Goal: Information Seeking & Learning: Check status

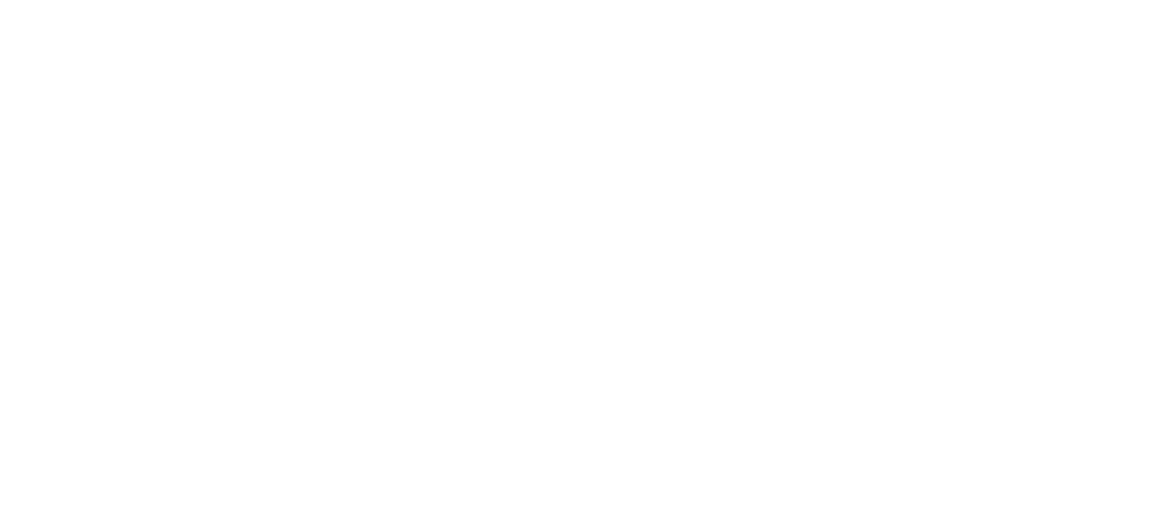
select select "*"
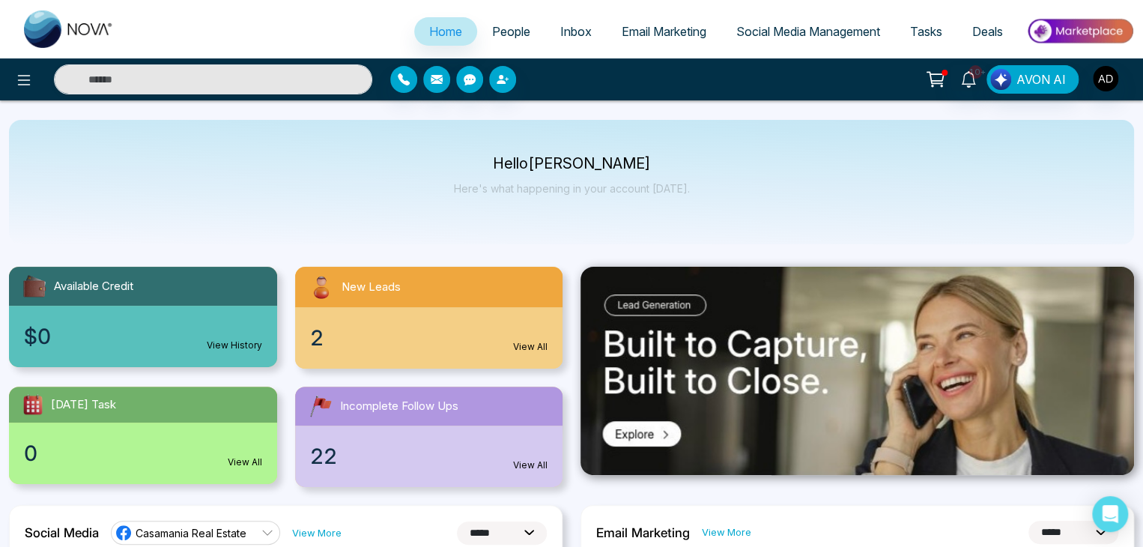
click at [506, 30] on span "People" at bounding box center [511, 31] width 38 height 15
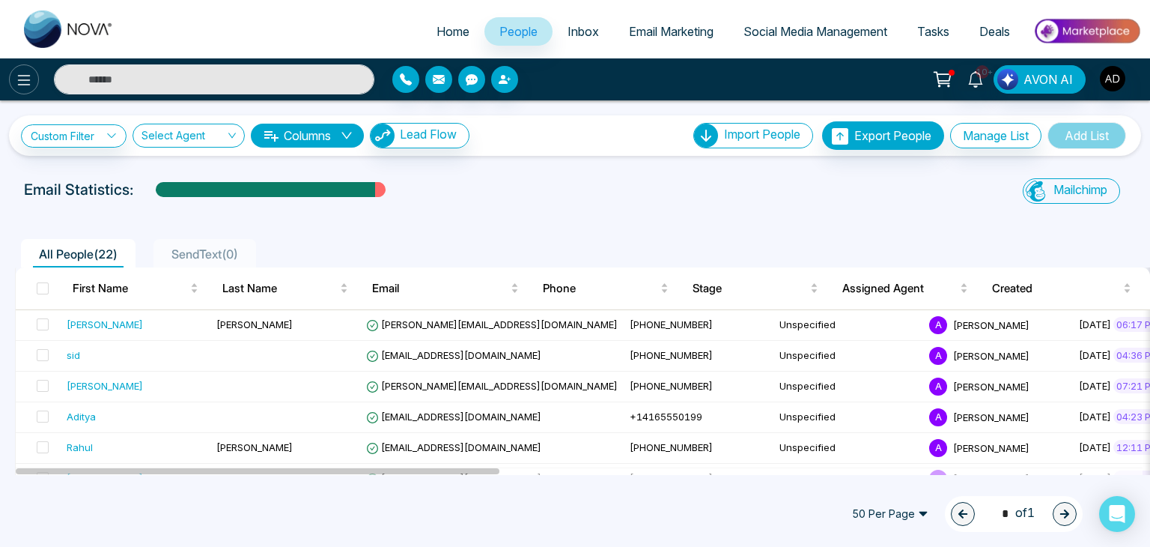
click at [24, 85] on icon at bounding box center [24, 80] width 13 height 10
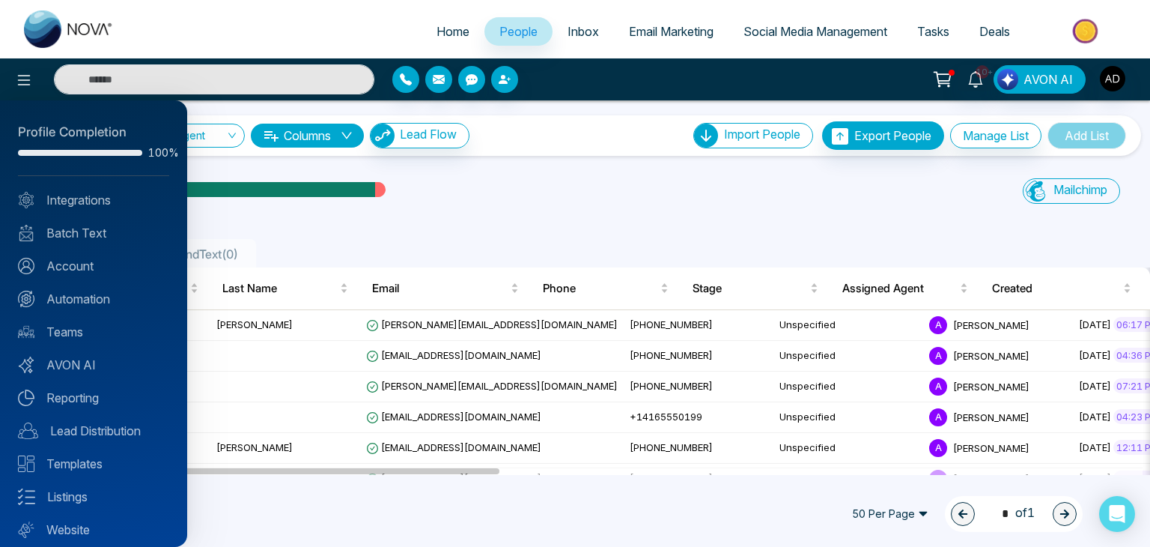
scroll to position [42, 0]
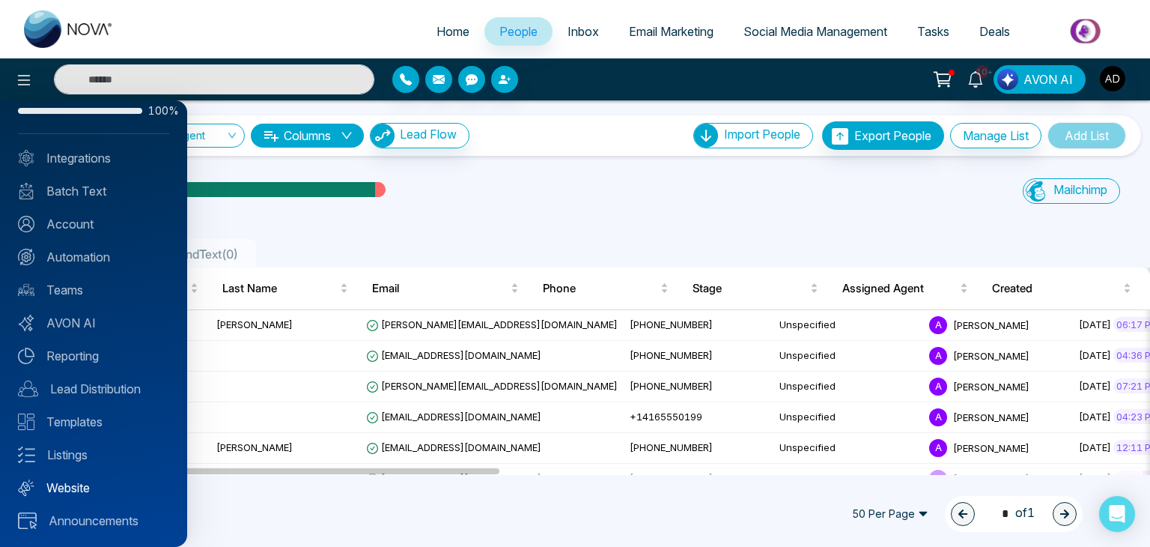
click at [96, 486] on link "Website" at bounding box center [93, 488] width 151 height 18
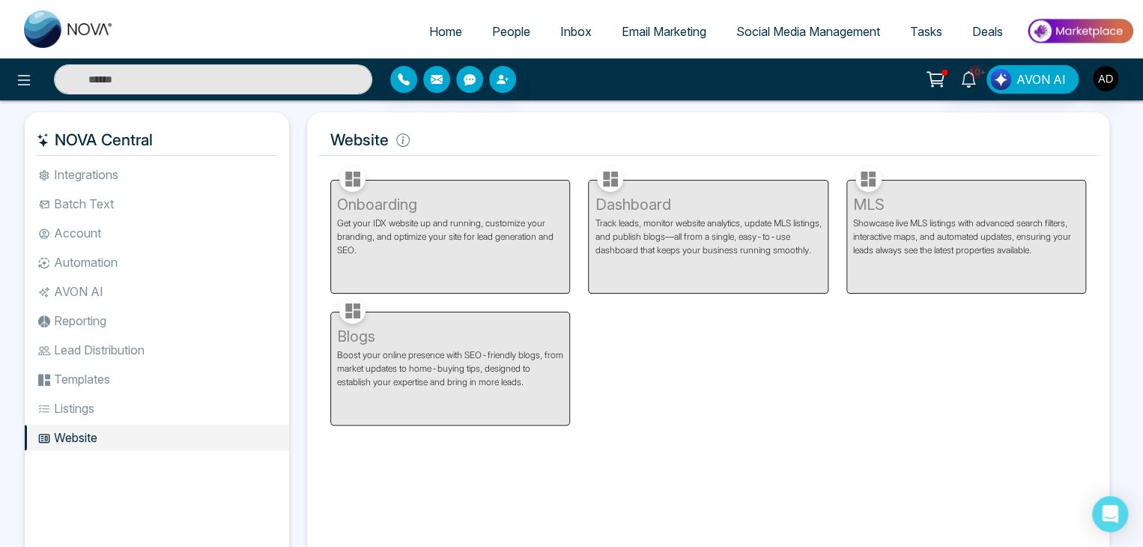
click at [501, 232] on div "Onboarding Get your IDX website up and running, customize your branding, and op…" at bounding box center [450, 228] width 258 height 132
click at [688, 407] on div "Onboarding Get your IDX website up and running, customize your branding, and op…" at bounding box center [708, 294] width 774 height 264
click at [762, 313] on div "Onboarding Get your IDX website up and running, customize your branding, and op…" at bounding box center [708, 294] width 774 height 264
click at [517, 35] on span "People" at bounding box center [511, 31] width 38 height 15
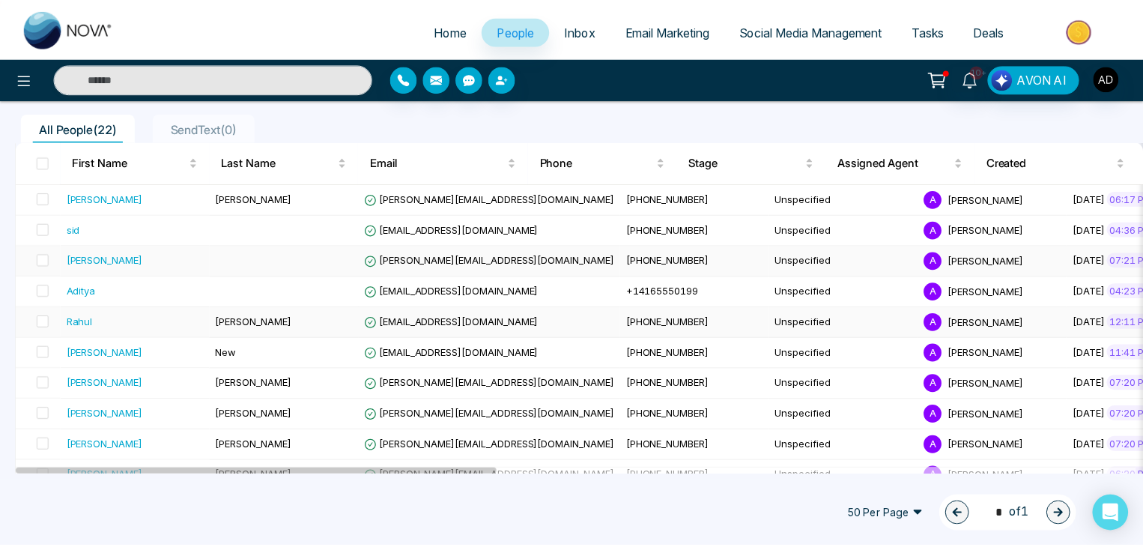
scroll to position [126, 0]
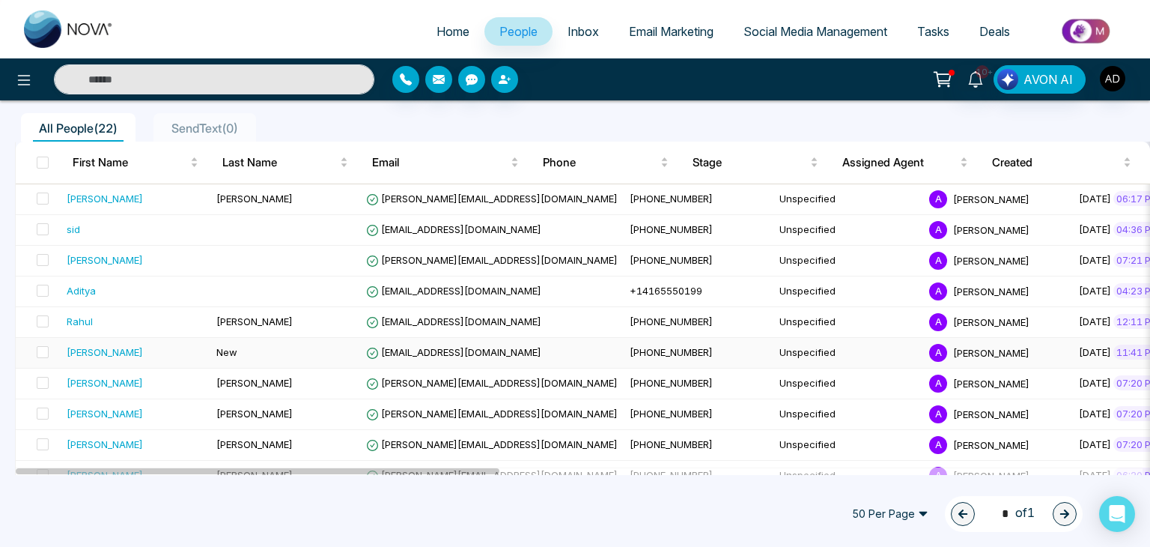
click at [495, 360] on td "[EMAIL_ADDRESS][DOMAIN_NAME]" at bounding box center [492, 353] width 264 height 31
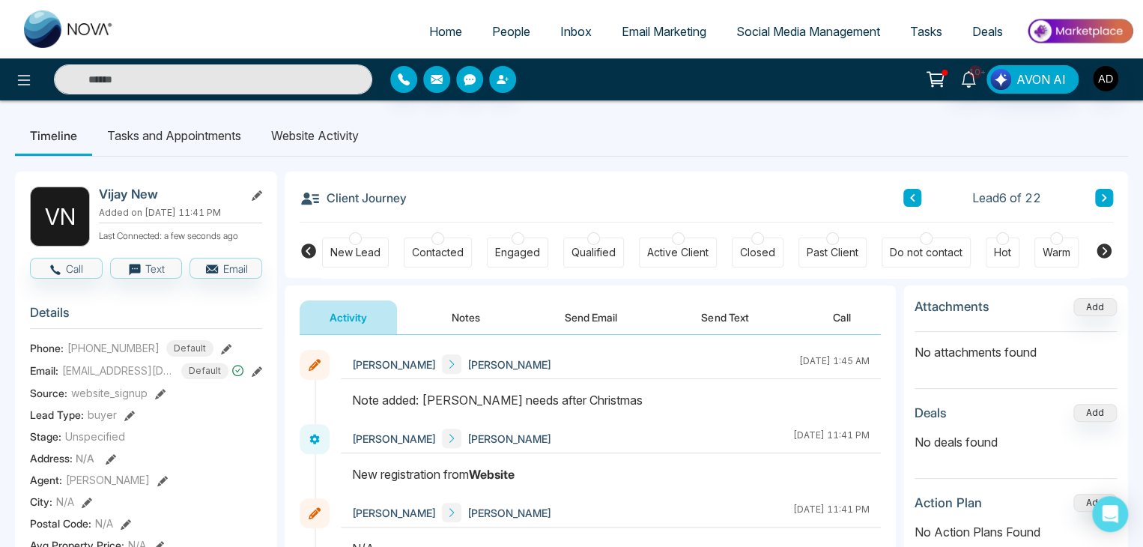
click at [335, 142] on li "Website Activity" at bounding box center [315, 135] width 118 height 40
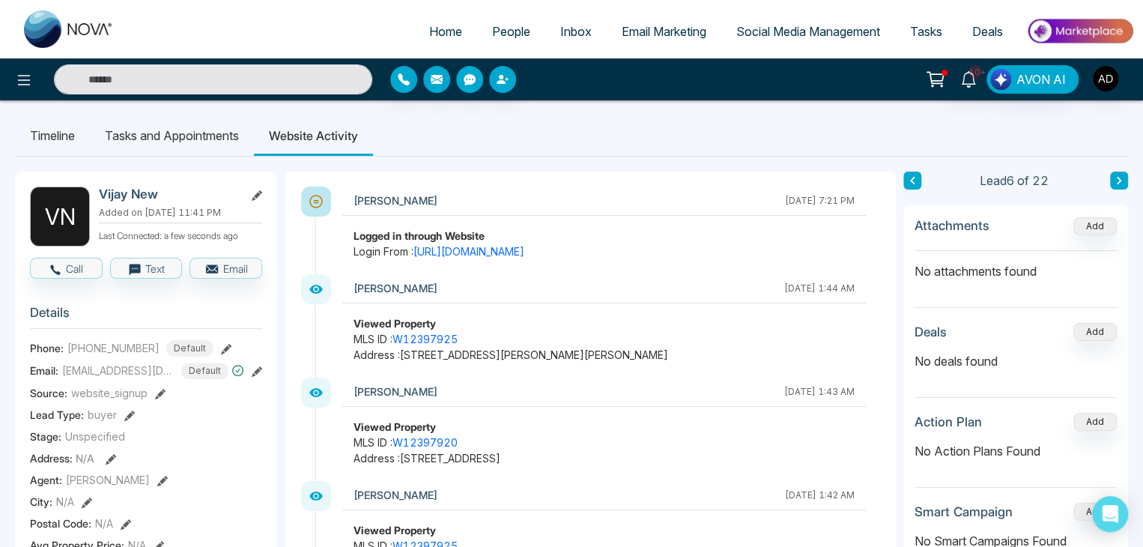
drag, startPoint x: 725, startPoint y: 201, endPoint x: 699, endPoint y: 201, distance: 26.2
click at [699, 201] on div "[PERSON_NAME]" at bounding box center [566, 200] width 424 height 19
click at [52, 139] on li "Timeline" at bounding box center [52, 135] width 75 height 40
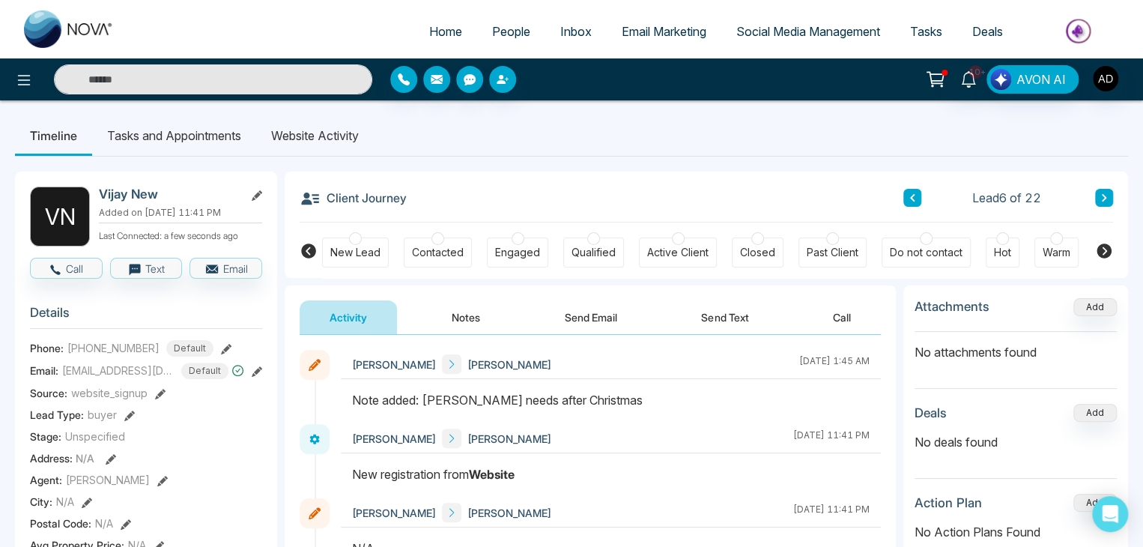
click at [472, 306] on button "Notes" at bounding box center [466, 317] width 88 height 34
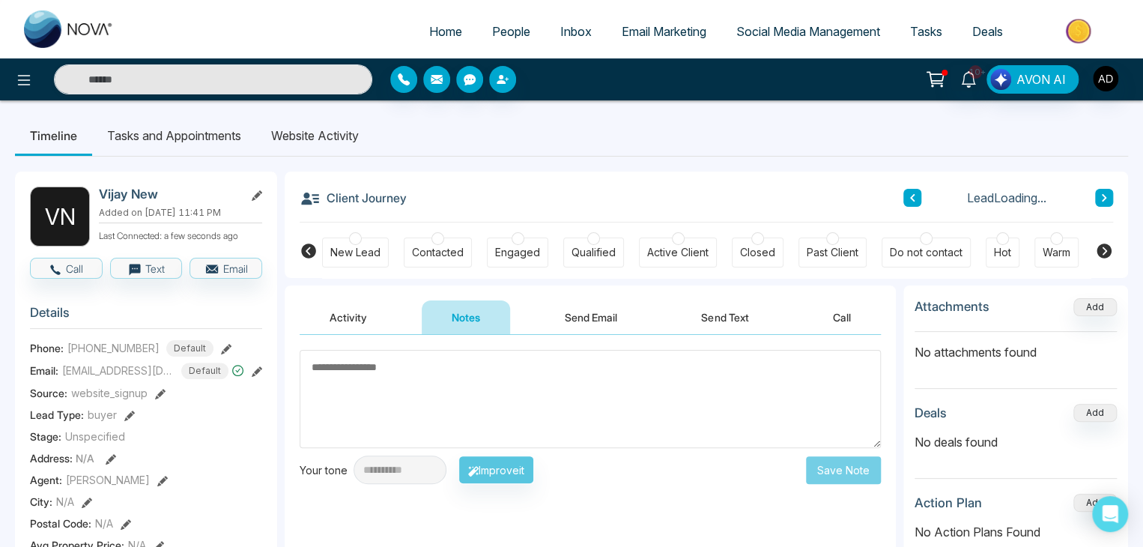
click at [589, 311] on button "Send Email" at bounding box center [591, 317] width 112 height 34
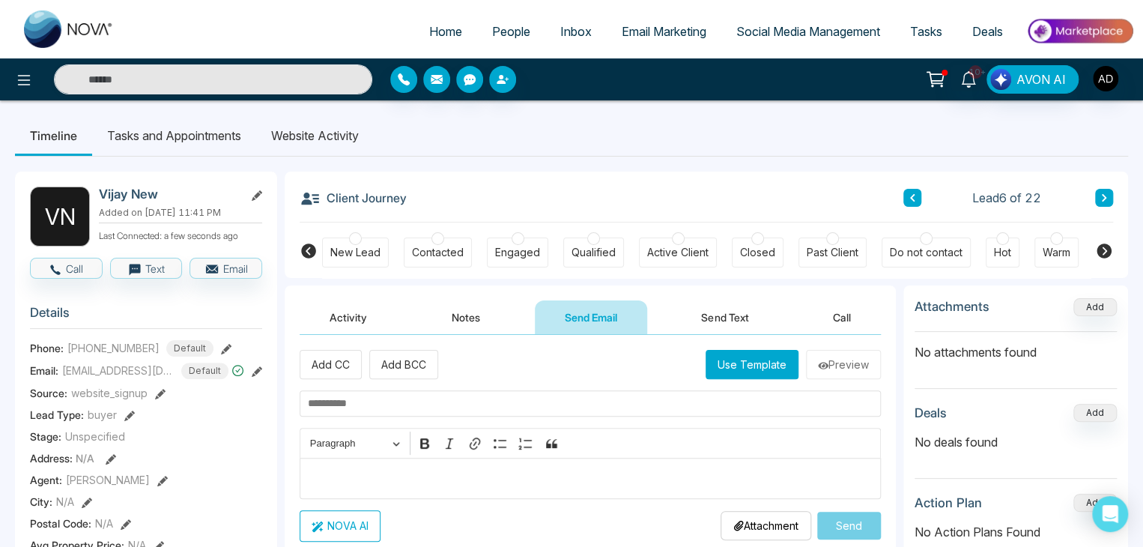
click at [356, 306] on button "Activity" at bounding box center [348, 317] width 97 height 34
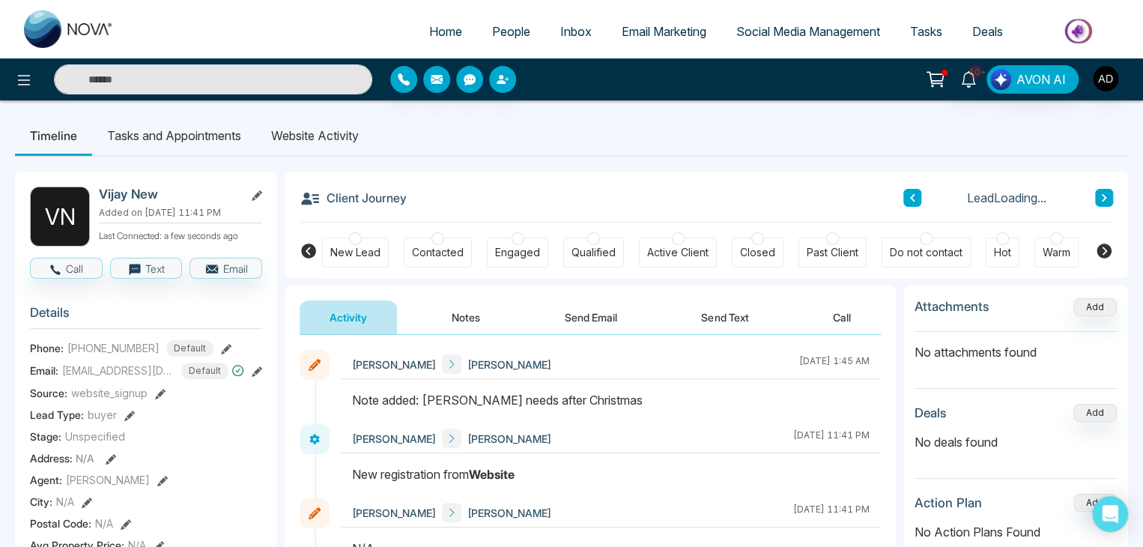
click at [323, 151] on li "Website Activity" at bounding box center [315, 135] width 118 height 40
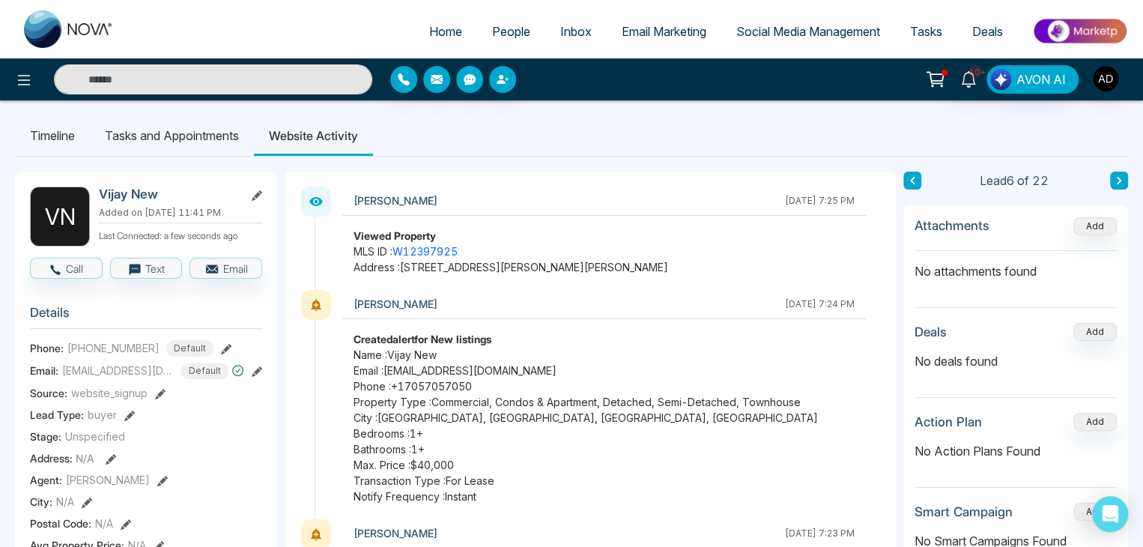
click at [843, 130] on ul "Timeline Tasks and Appointments Website Activity" at bounding box center [571, 135] width 1113 height 40
click at [750, 115] on ul "Timeline Tasks and Appointments Website Activity" at bounding box center [571, 135] width 1113 height 40
click at [695, 130] on ul "Timeline Tasks and Appointments Website Activity" at bounding box center [571, 135] width 1113 height 40
click at [706, 148] on ul "Timeline Tasks and Appointments Website Activity" at bounding box center [571, 135] width 1113 height 40
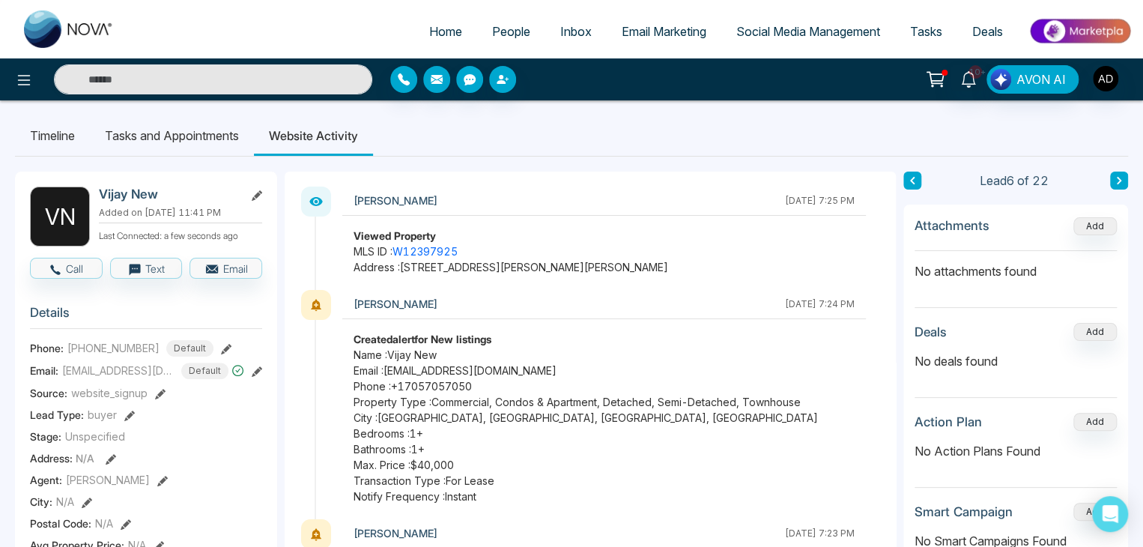
click at [623, 134] on ul "Timeline Tasks and Appointments Website Activity" at bounding box center [571, 135] width 1113 height 40
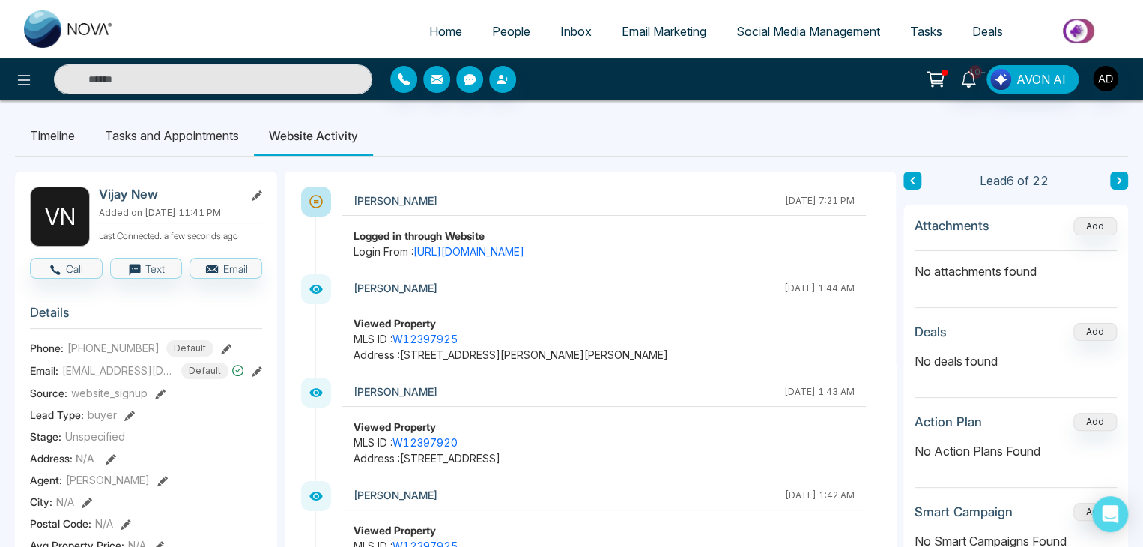
click at [321, 139] on li "Website Activity" at bounding box center [313, 135] width 119 height 40
click at [219, 136] on li "Tasks and Appointments" at bounding box center [172, 135] width 164 height 40
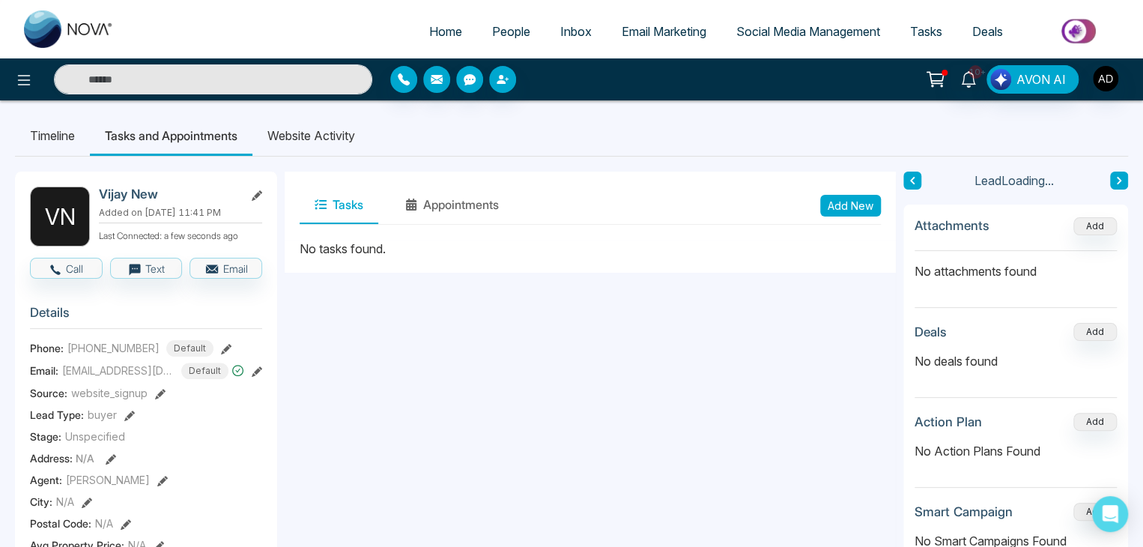
click at [297, 137] on li "Website Activity" at bounding box center [311, 135] width 118 height 40
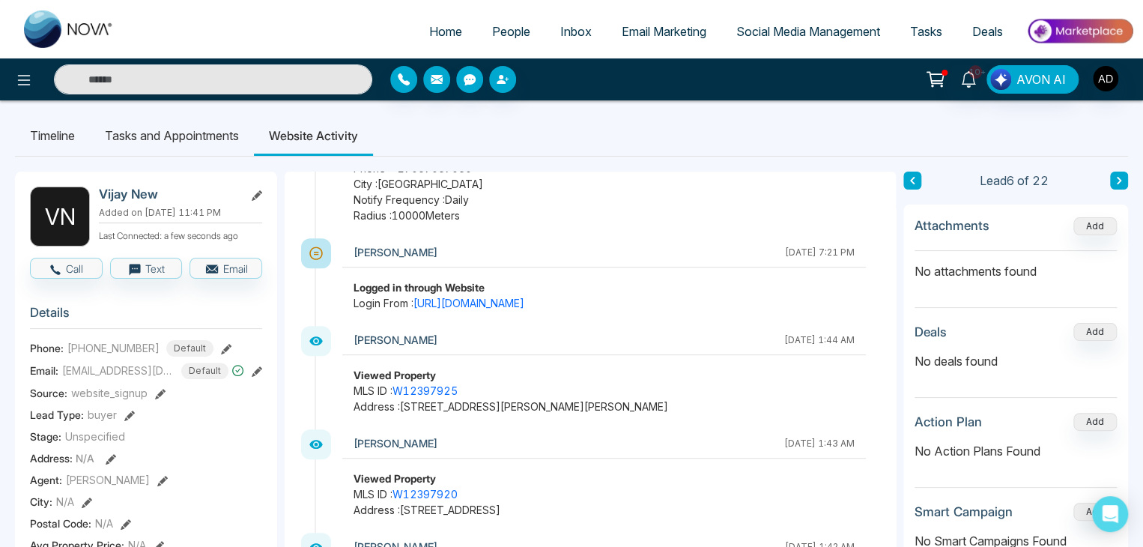
scroll to position [345, 0]
click at [426, 390] on link "W12397925" at bounding box center [424, 389] width 65 height 13
